Goal: Find contact information: Find contact information

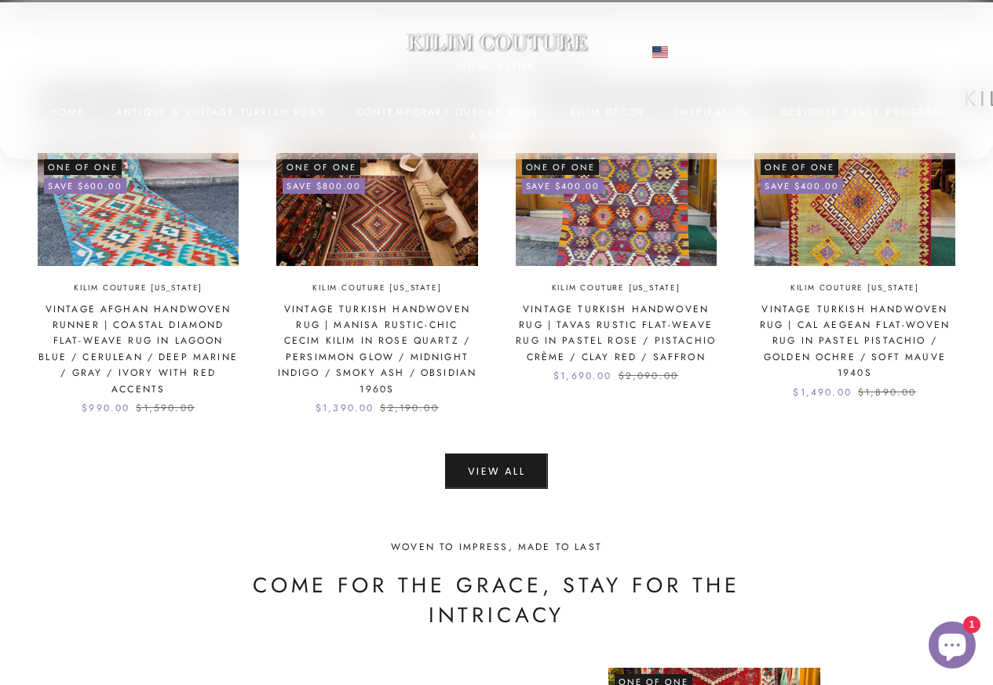
scroll to position [4522, 0]
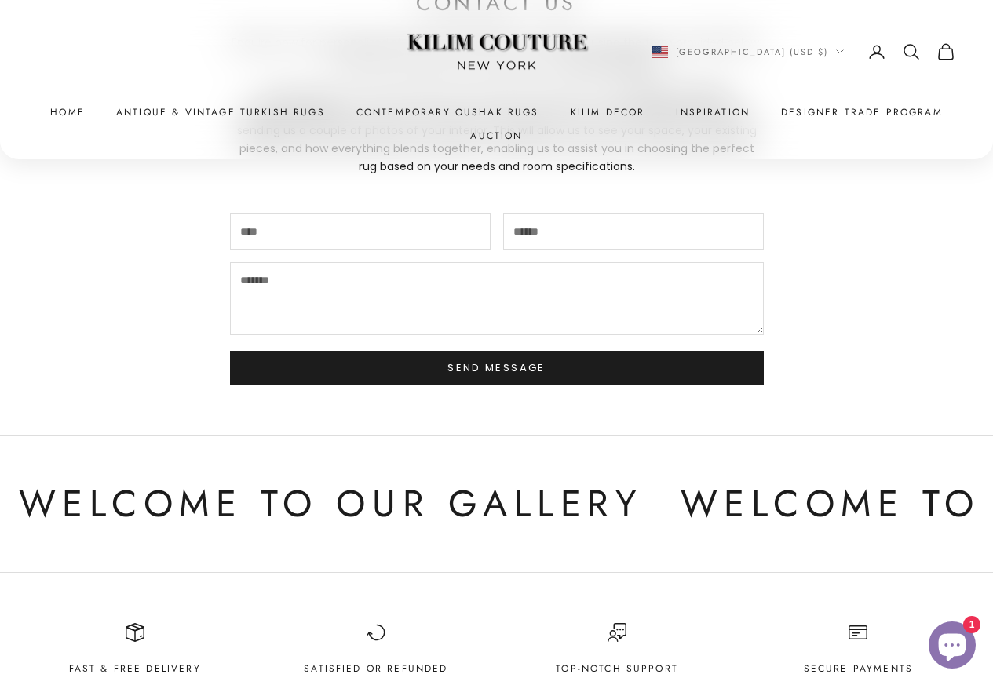
scroll to position [283, 0]
